Goal: Communication & Community: Answer question/provide support

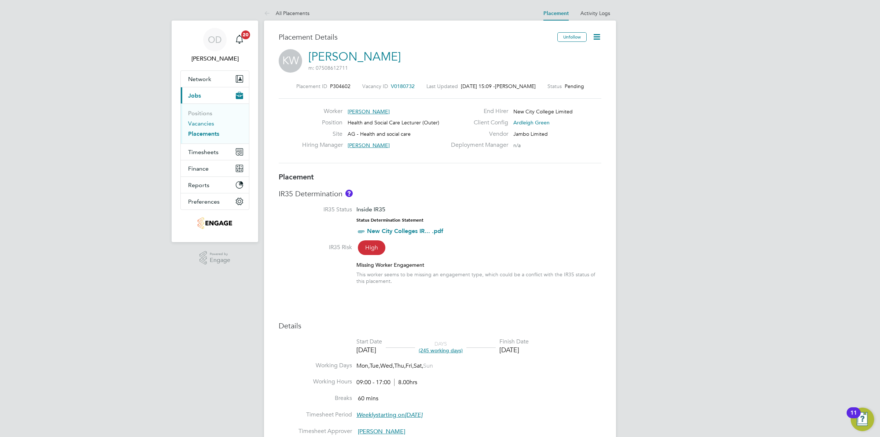
click at [200, 123] on link "Vacancies" at bounding box center [201, 123] width 26 height 7
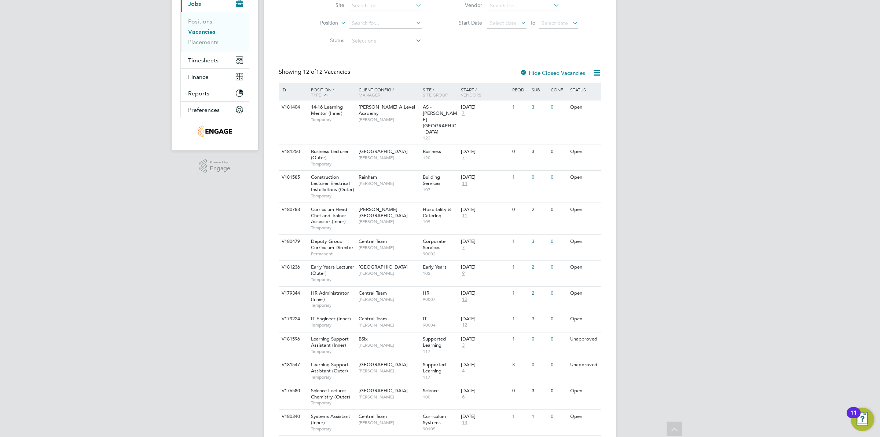
scroll to position [87, 0]
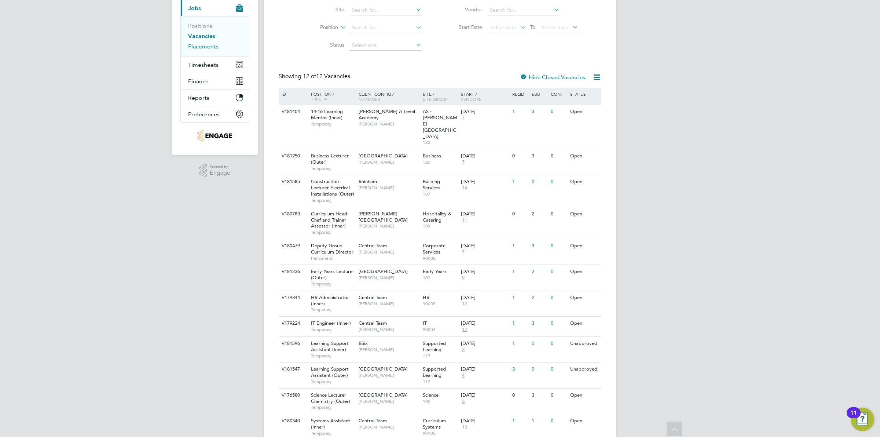
click at [208, 45] on link "Placements" at bounding box center [203, 46] width 30 height 7
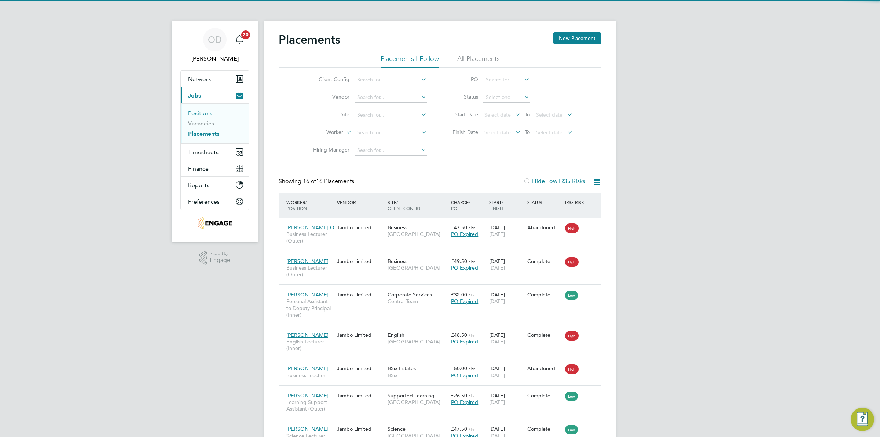
scroll to position [4, 4]
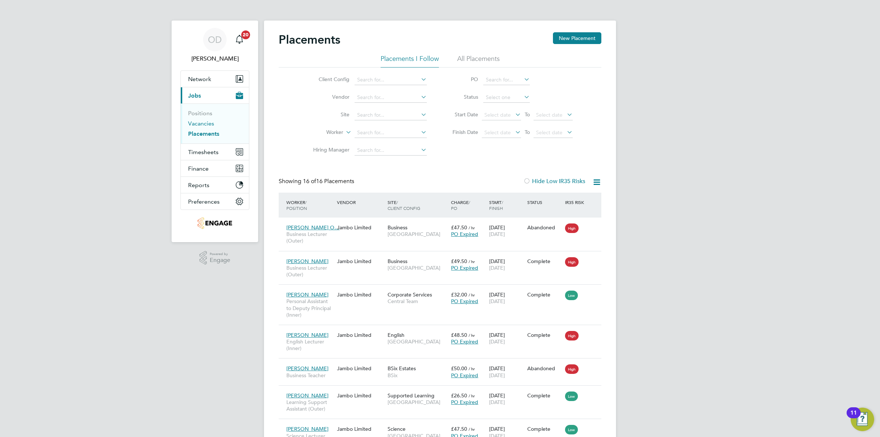
drag, startPoint x: 194, startPoint y: 121, endPoint x: 239, endPoint y: 113, distance: 46.7
click at [194, 121] on link "Vacancies" at bounding box center [201, 123] width 26 height 7
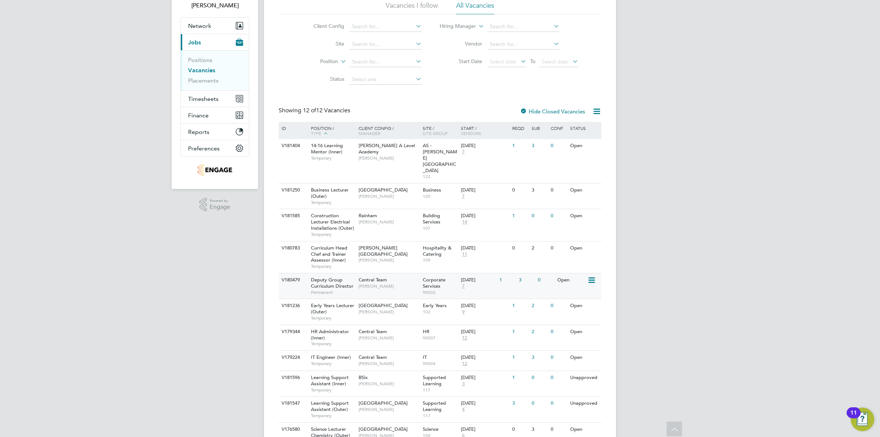
scroll to position [99, 0]
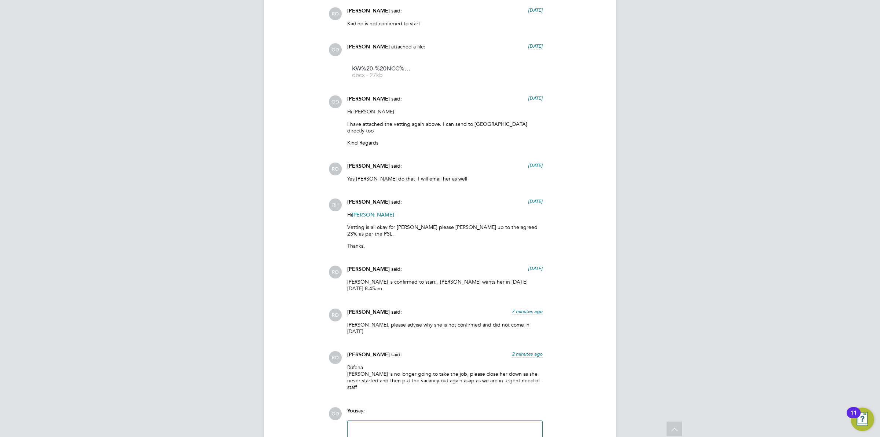
scroll to position [871, 0]
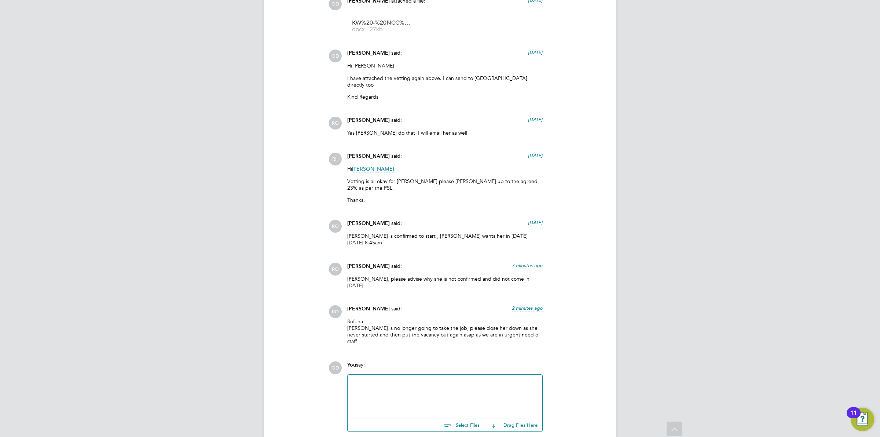
click at [446, 379] on div at bounding box center [445, 395] width 186 height 32
click at [482, 379] on div at bounding box center [445, 395] width 186 height 32
click at [432, 392] on div "I have spoken to [PERSON_NAME]. She wants happy about what happened [DATE]. I h…" at bounding box center [445, 402] width 186 height 20
click at [495, 392] on div "I have spoken to [PERSON_NAME]. She wasnt happy about what happened [DATE]. I h…" at bounding box center [445, 402] width 186 height 20
click at [474, 392] on div "I have spoken to [PERSON_NAME]. She wasnt happy about what happened [DATE]. I h…" at bounding box center [445, 402] width 186 height 20
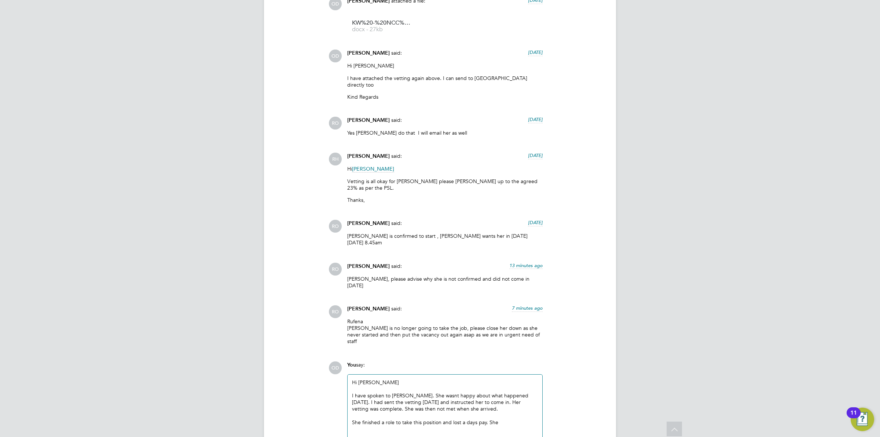
click at [490, 392] on div "I have spoken to [PERSON_NAME]. She wasnt happy about what happened [DATE]. I h…" at bounding box center [445, 402] width 186 height 20
click at [469, 392] on div "I have spoken to [PERSON_NAME]. She wasnt happy about what happened [DATE]. I h…" at bounding box center [445, 402] width 186 height 20
click at [498, 419] on div "She finished a role to take this position and lost a days pay. She" at bounding box center [445, 422] width 186 height 7
drag, startPoint x: 493, startPoint y: 402, endPoint x: 442, endPoint y: 403, distance: 51.0
click at [442, 419] on div "She finished a role to take this position and lost a days pay. She" at bounding box center [445, 422] width 186 height 7
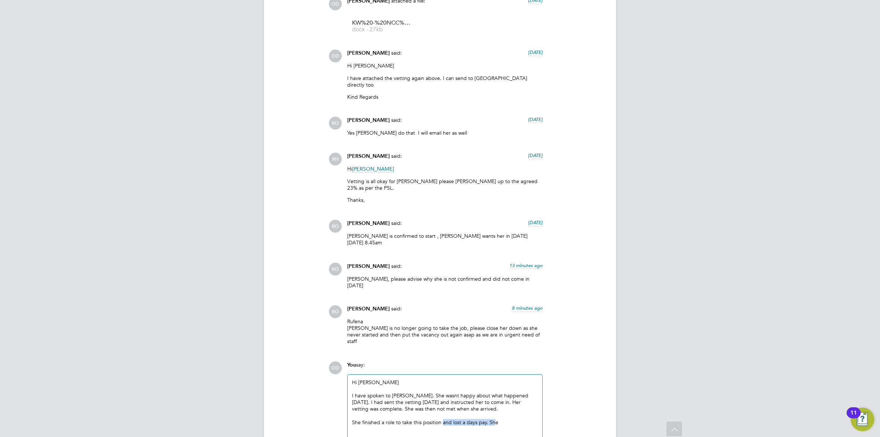
drag, startPoint x: 499, startPoint y: 402, endPoint x: 449, endPoint y: 402, distance: 51.0
click at [449, 419] on div "She finished a role to take this position and lost a days pay. She" at bounding box center [445, 422] width 186 height 7
click at [375, 392] on div "I have spoken to [PERSON_NAME]. She wasnt happy about what happened [DATE]. I h…" at bounding box center [445, 402] width 186 height 20
drag, startPoint x: 468, startPoint y: 389, endPoint x: 462, endPoint y: 388, distance: 5.6
click at [462, 392] on div "I have spoken to [PERSON_NAME]. She wasnt happy about what happened [DATE]. I h…" at bounding box center [445, 405] width 186 height 27
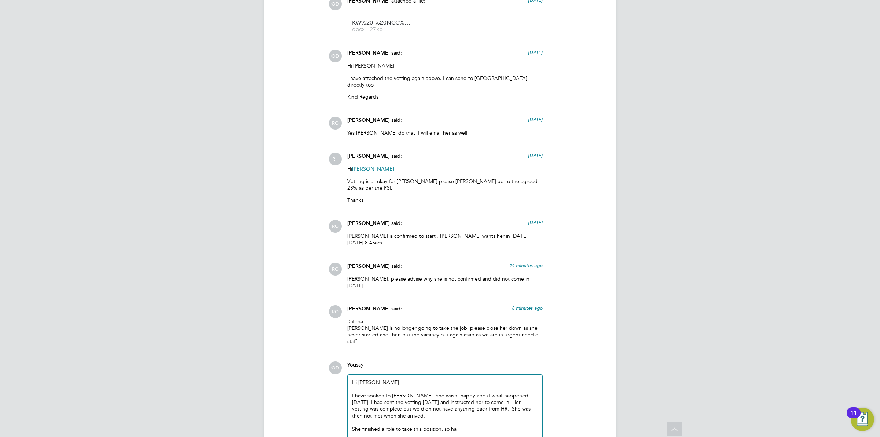
click at [477, 392] on div "I have spoken to [PERSON_NAME]. She wasnt happy about what happened [DATE]. I h…" at bounding box center [445, 405] width 186 height 27
click at [377, 392] on div "I have spoken to [PERSON_NAME]. She wasnt happy about what happened [DATE]. I h…" at bounding box center [445, 402] width 186 height 20
click at [468, 392] on div "I have spoken to [PERSON_NAME]. She wasnt happy about what happened [DATE]. I h…" at bounding box center [445, 402] width 186 height 20
drag, startPoint x: 426, startPoint y: 381, endPoint x: 492, endPoint y: 380, distance: 66.0
click at [492, 392] on div "I have spoken to [PERSON_NAME]. She wasnt happy about what happened [DATE]. I h…" at bounding box center [445, 405] width 186 height 27
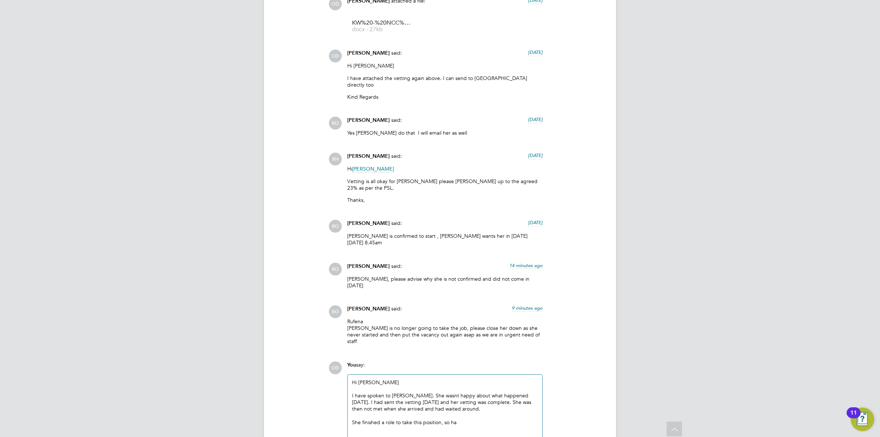
click at [454, 392] on div "I have spoken to [PERSON_NAME]. She wasnt happy about what happened [DATE]. I h…" at bounding box center [445, 402] width 186 height 20
drag, startPoint x: 442, startPoint y: 402, endPoint x: 477, endPoint y: 402, distance: 35.2
click at [477, 419] on div "She finished a role to take this position, so ha" at bounding box center [445, 422] width 186 height 7
drag, startPoint x: 467, startPoint y: 402, endPoint x: 446, endPoint y: 402, distance: 20.9
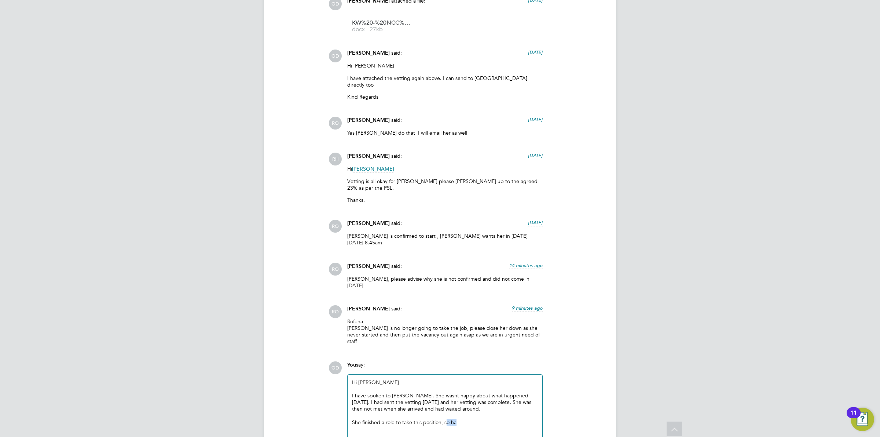
click at [446, 419] on div "She finished a role to take this position, so ha" at bounding box center [445, 422] width 186 height 7
drag, startPoint x: 453, startPoint y: 409, endPoint x: 451, endPoint y: 405, distance: 4.3
click at [451, 419] on div "She finished a role to take this position, so she said she needed to cpmlete th…" at bounding box center [445, 425] width 186 height 13
click at [454, 419] on div "She finished a role to take this position, so she said she needed to cpmlete th…" at bounding box center [445, 425] width 186 height 13
click at [456, 411] on div "Hi [PERSON_NAME] I have spoken to [GEOGRAPHIC_DATA]. She wasnt happy about what…" at bounding box center [445, 412] width 186 height 67
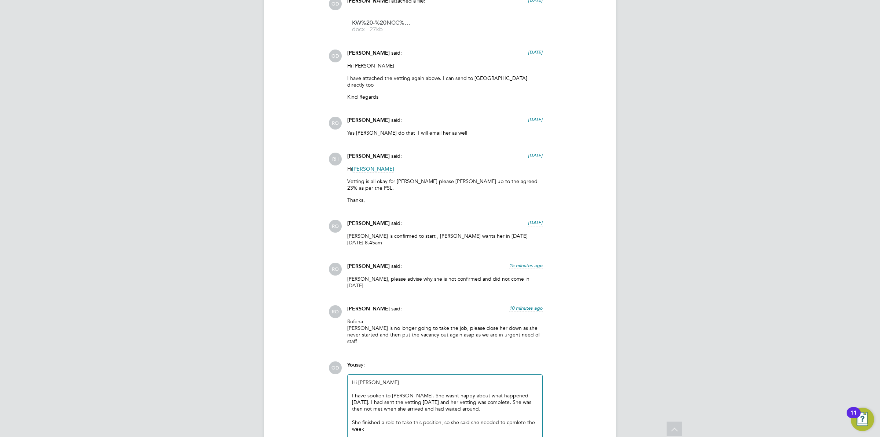
click at [483, 419] on div "She finished a role to take this position, so she said she needed to cpmlete th…" at bounding box center [445, 425] width 186 height 13
drag, startPoint x: 479, startPoint y: 403, endPoint x: 496, endPoint y: 409, distance: 18.1
click at [496, 419] on div "She finished a role to take this position, so she said she needed to cpmlete th…" at bounding box center [445, 425] width 186 height 13
click at [450, 432] on div at bounding box center [445, 435] width 186 height 7
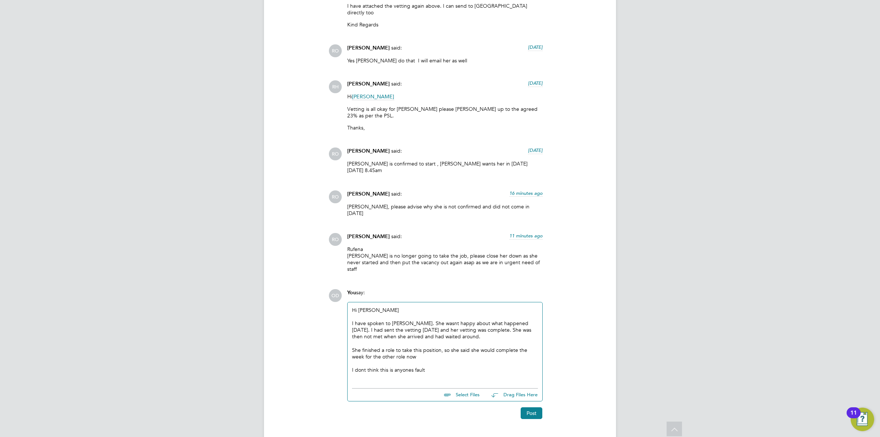
drag, startPoint x: 403, startPoint y: 351, endPoint x: 448, endPoint y: 361, distance: 46.2
click at [448, 361] on div "Hi [PERSON_NAME] I have spoken to [GEOGRAPHIC_DATA]. She wasnt happy about what…" at bounding box center [445, 343] width 195 height 82
click at [446, 366] on div "I dont think this is anyone's fault" at bounding box center [445, 369] width 186 height 7
click at [502, 366] on div "I dont think this is anyone's fault but understandably she is abit ag" at bounding box center [445, 369] width 186 height 7
drag, startPoint x: 494, startPoint y: 327, endPoint x: 481, endPoint y: 332, distance: 13.8
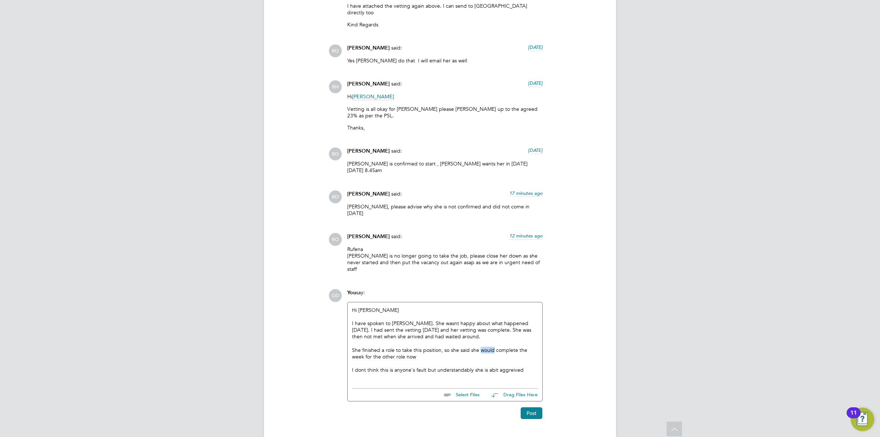
click at [481, 347] on div "She finished a role to take this position, so she said she would complete the w…" at bounding box center [445, 353] width 186 height 13
click at [449, 347] on div "She finished a role to take this position, so she said she had now agreed to co…" at bounding box center [445, 353] width 186 height 13
drag, startPoint x: 508, startPoint y: 350, endPoint x: 487, endPoint y: 345, distance: 22.3
click at [487, 360] on div at bounding box center [445, 363] width 186 height 7
drag, startPoint x: 486, startPoint y: 350, endPoint x: 528, endPoint y: 349, distance: 42.2
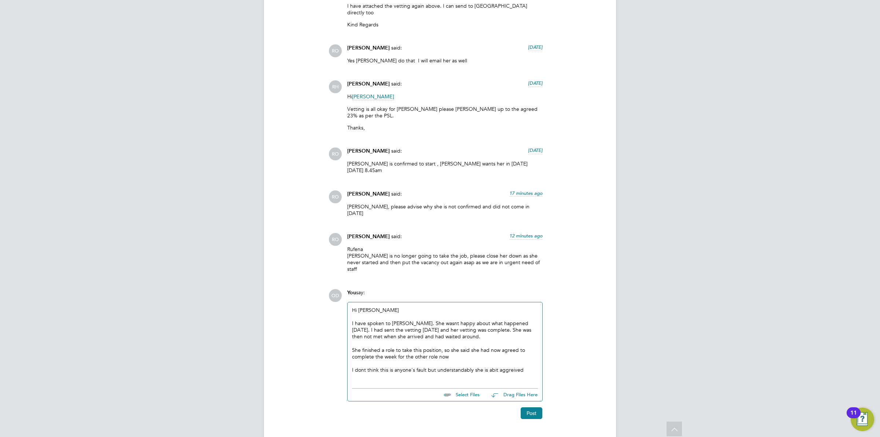
click at [528, 366] on div "I dont think this is anyone's fault but understandably she is abit aggreived" at bounding box center [445, 369] width 186 height 7
click at [528, 414] on button "Post" at bounding box center [532, 420] width 22 height 12
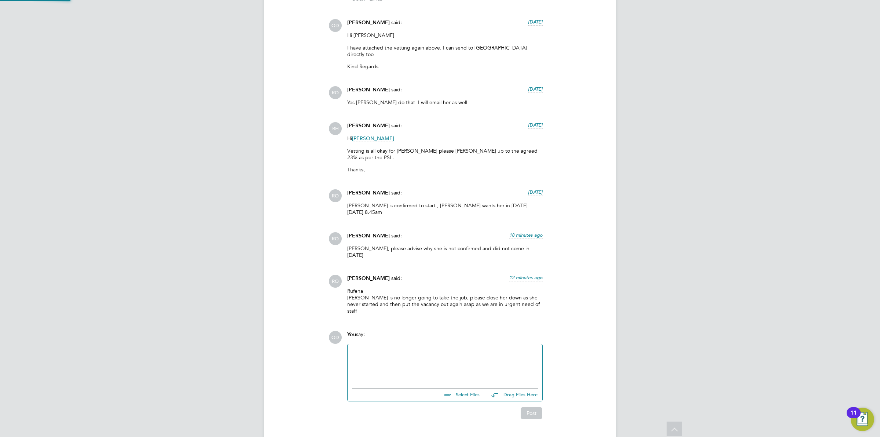
scroll to position [1012, 0]
